Goal: Navigation & Orientation: Find specific page/section

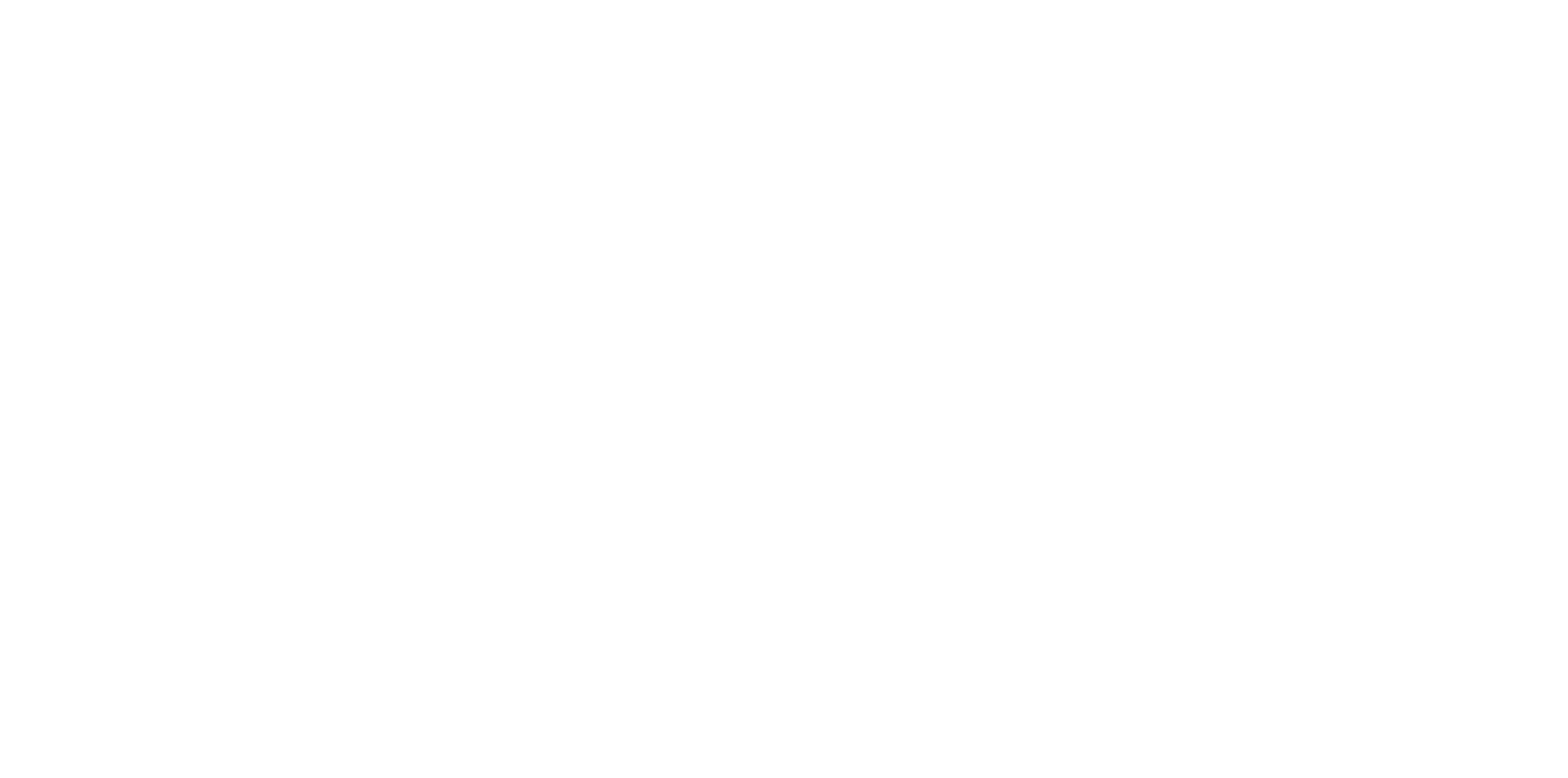
scroll to position [658, 0]
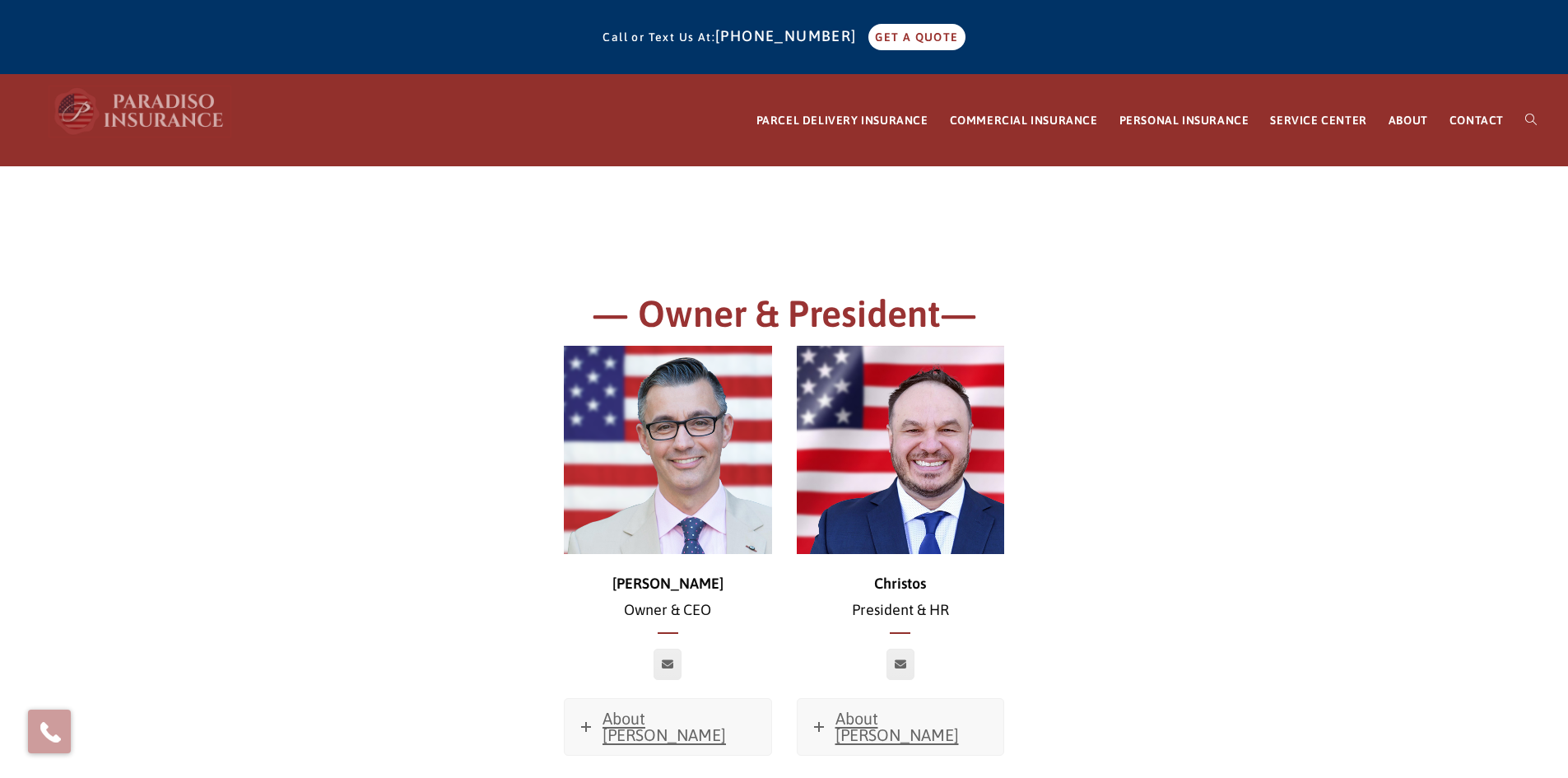
click at [146, 105] on img at bounding box center [139, 111] width 181 height 49
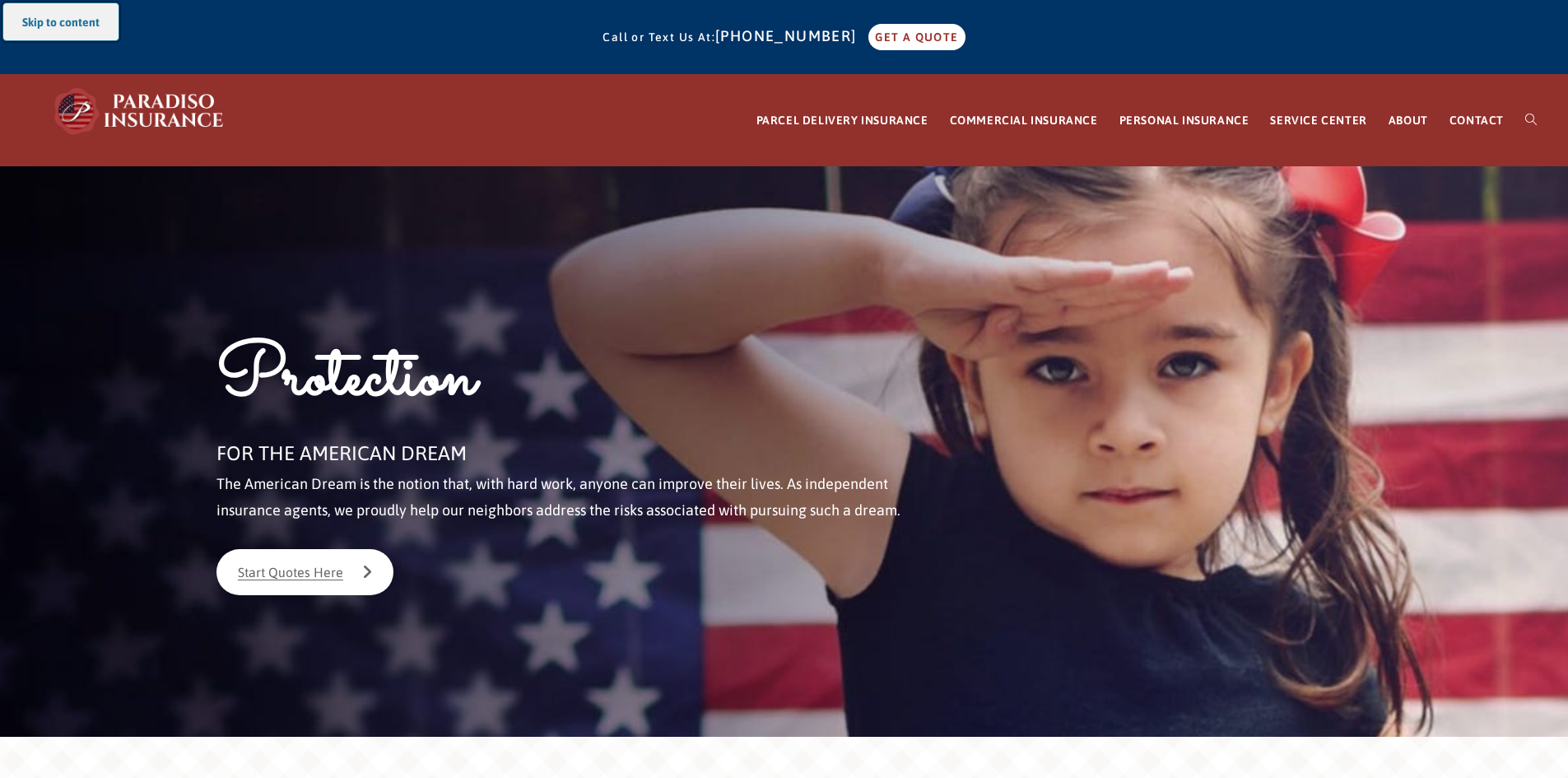
click at [73, 17] on link "Skip to content" at bounding box center [60, 21] width 115 height 37
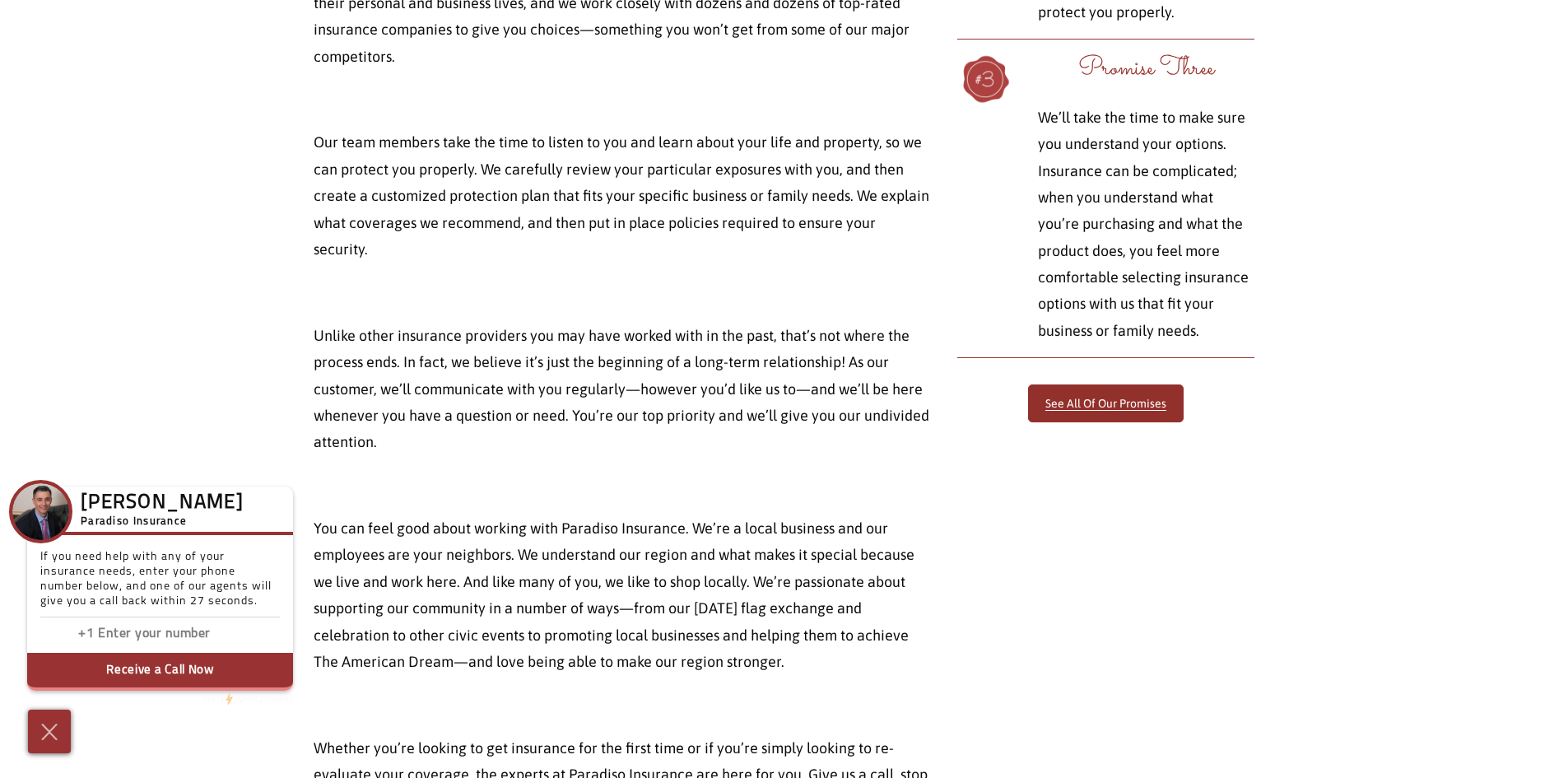
scroll to position [5089, 0]
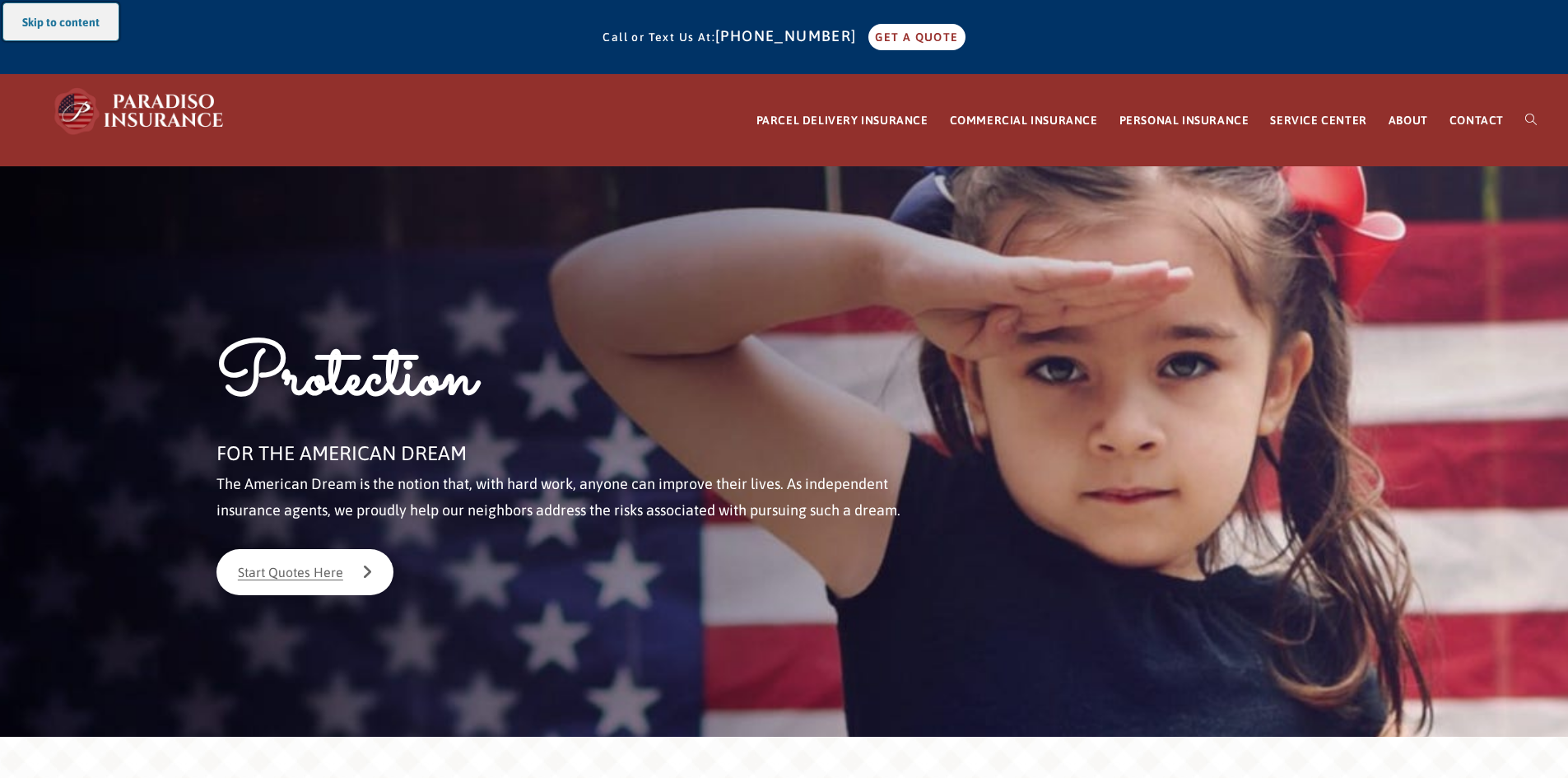
click at [29, 16] on link "Skip to content" at bounding box center [60, 21] width 115 height 37
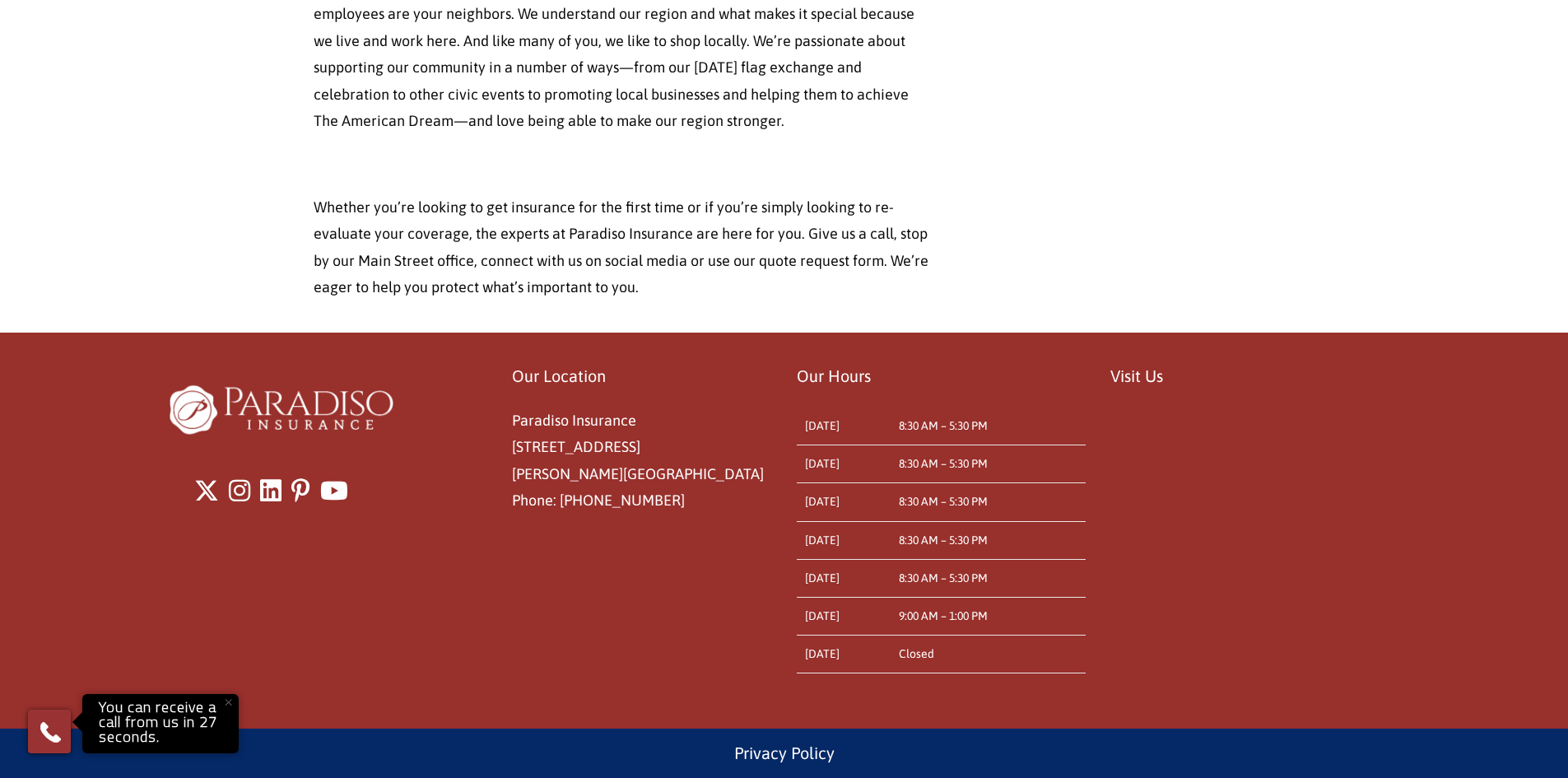
scroll to position [12829, 0]
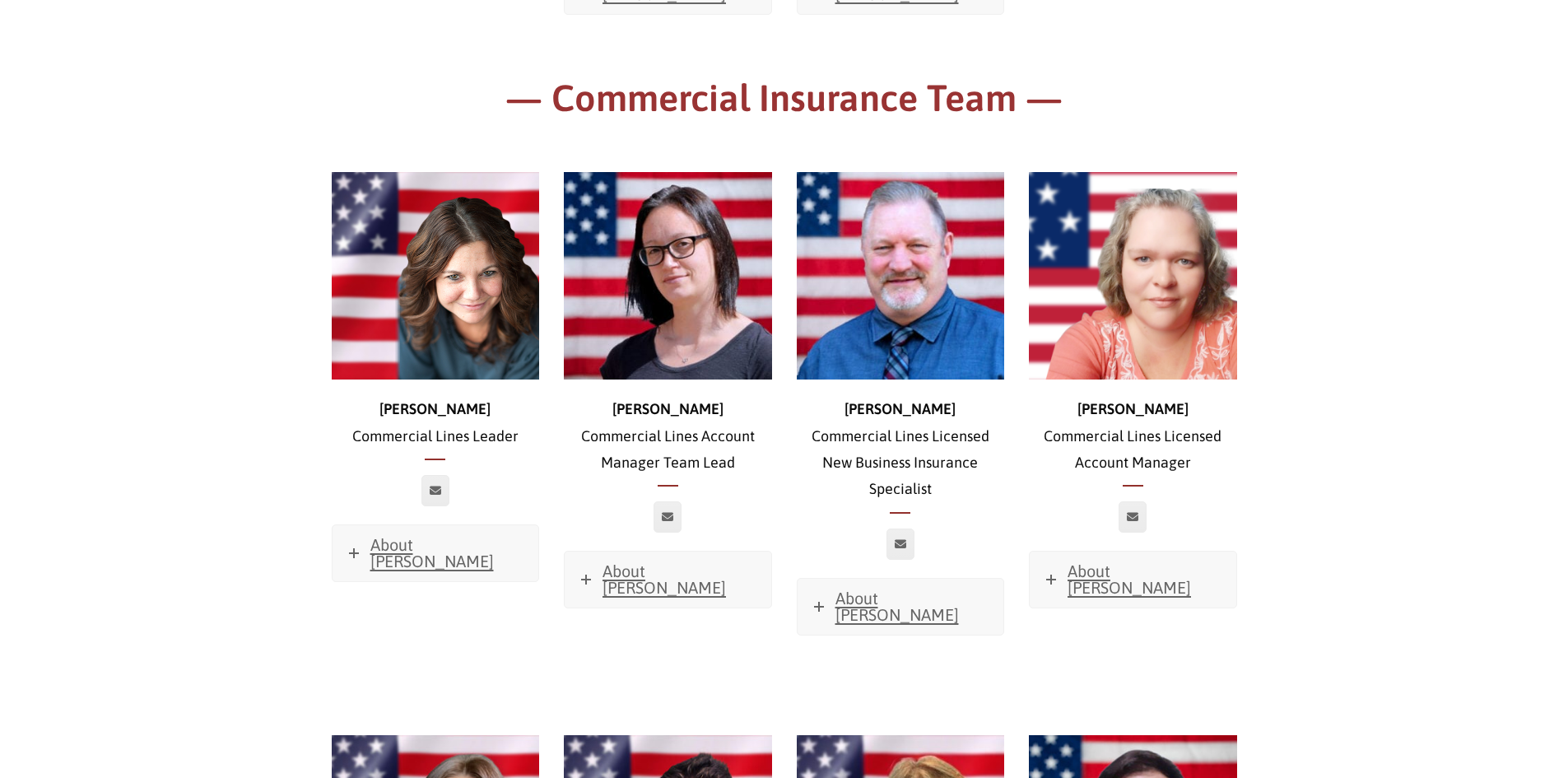
scroll to position [1318, 0]
